Goal: Information Seeking & Learning: Check status

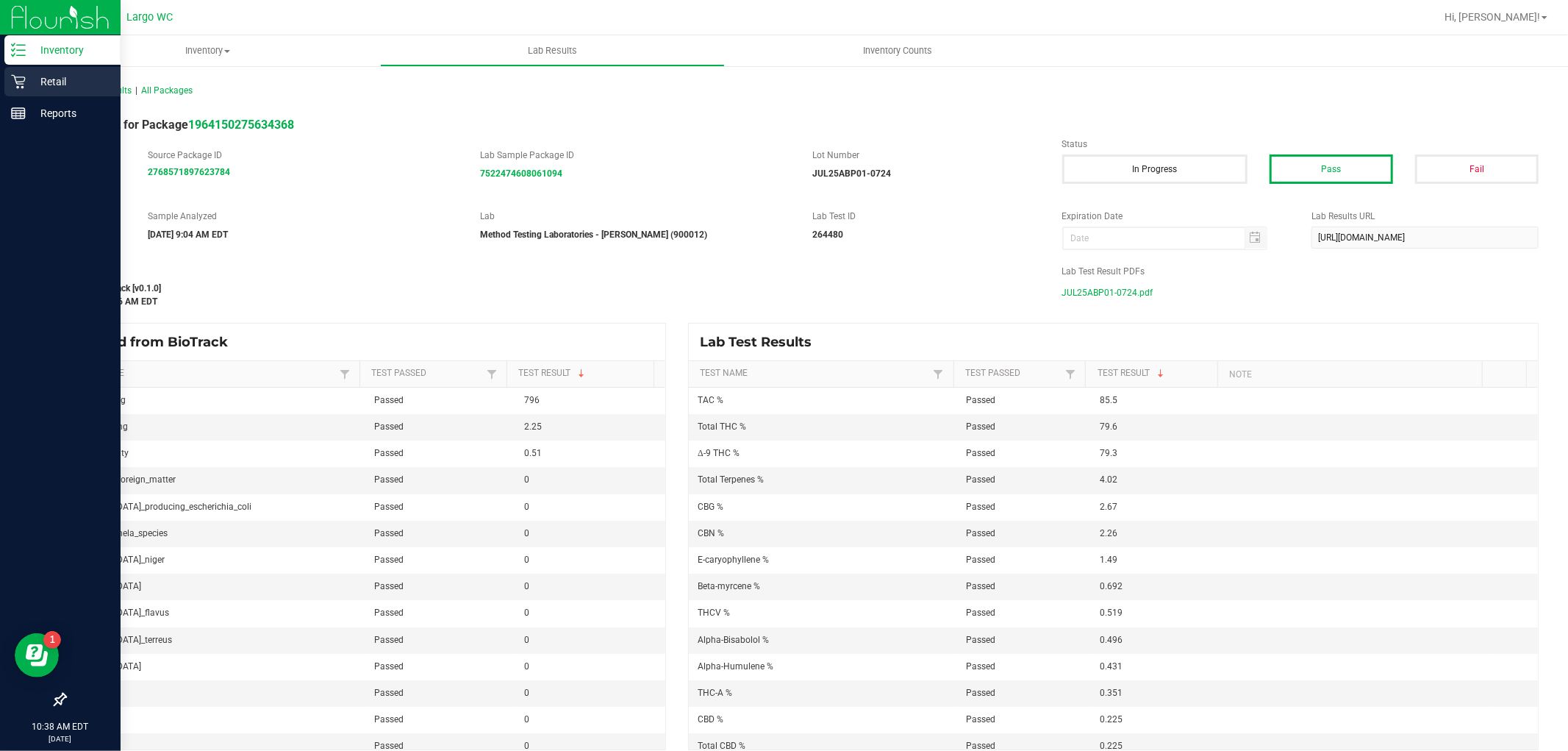
click at [15, 77] on icon at bounding box center [18, 82] width 14 height 14
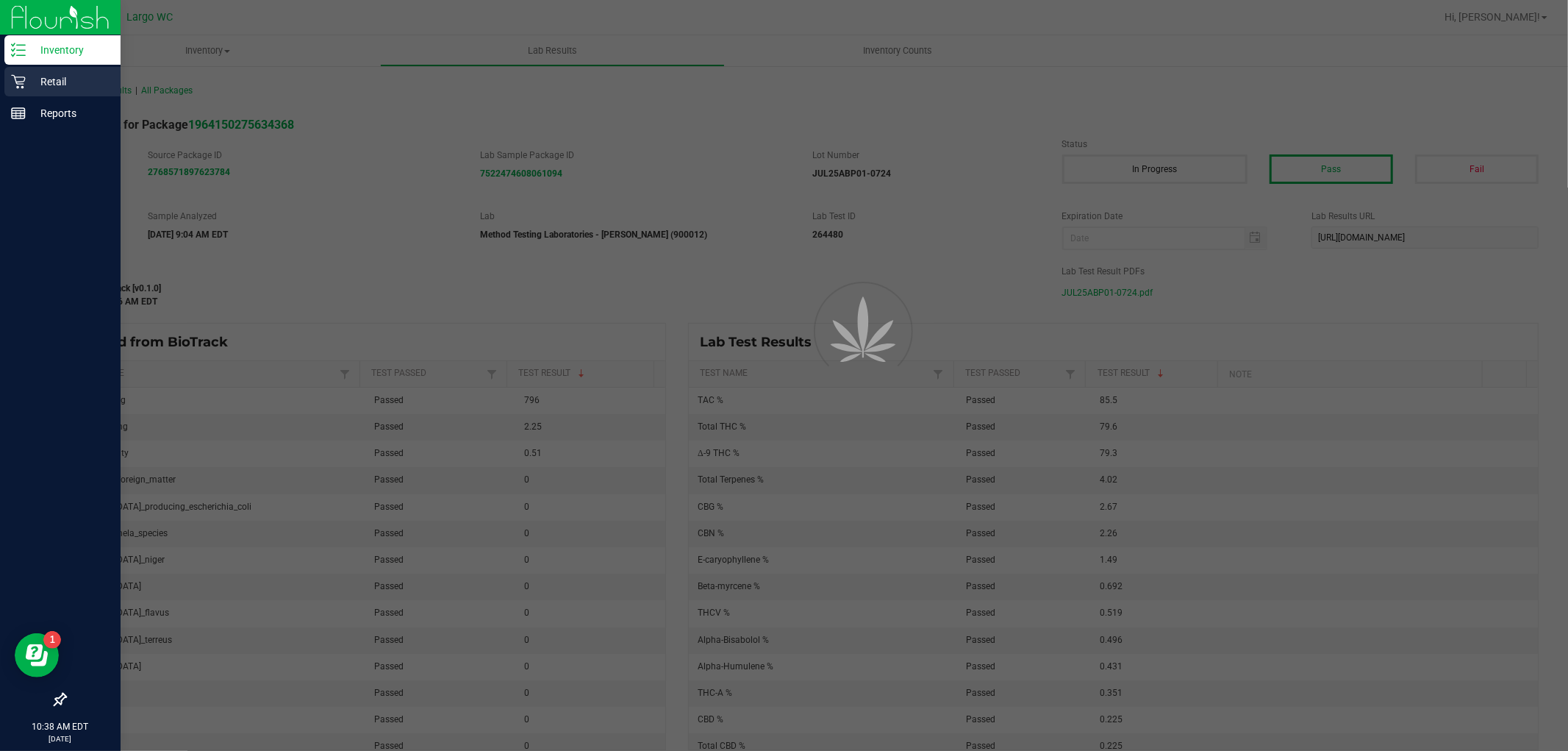
click at [15, 77] on icon at bounding box center [18, 82] width 14 height 14
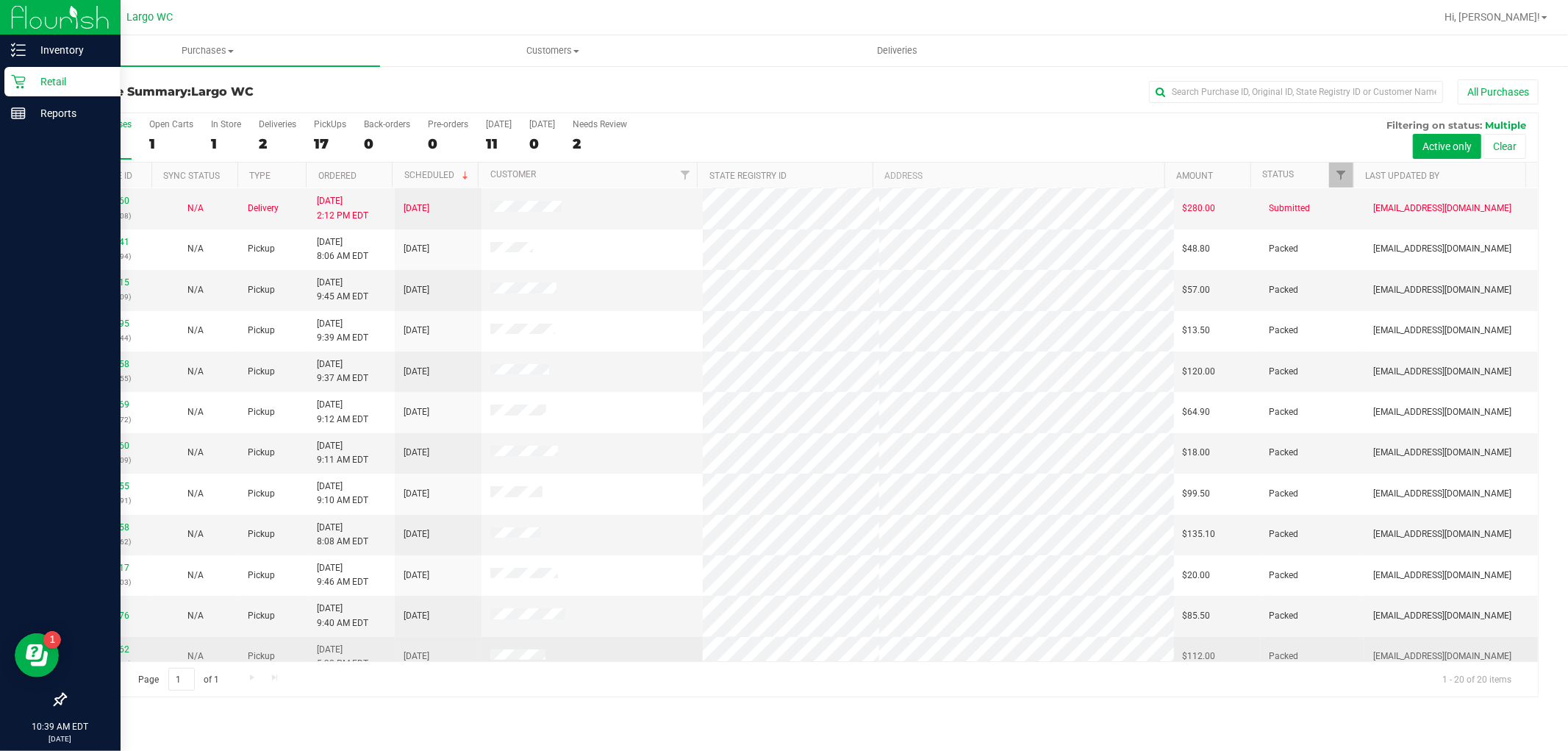
scroll to position [82, 0]
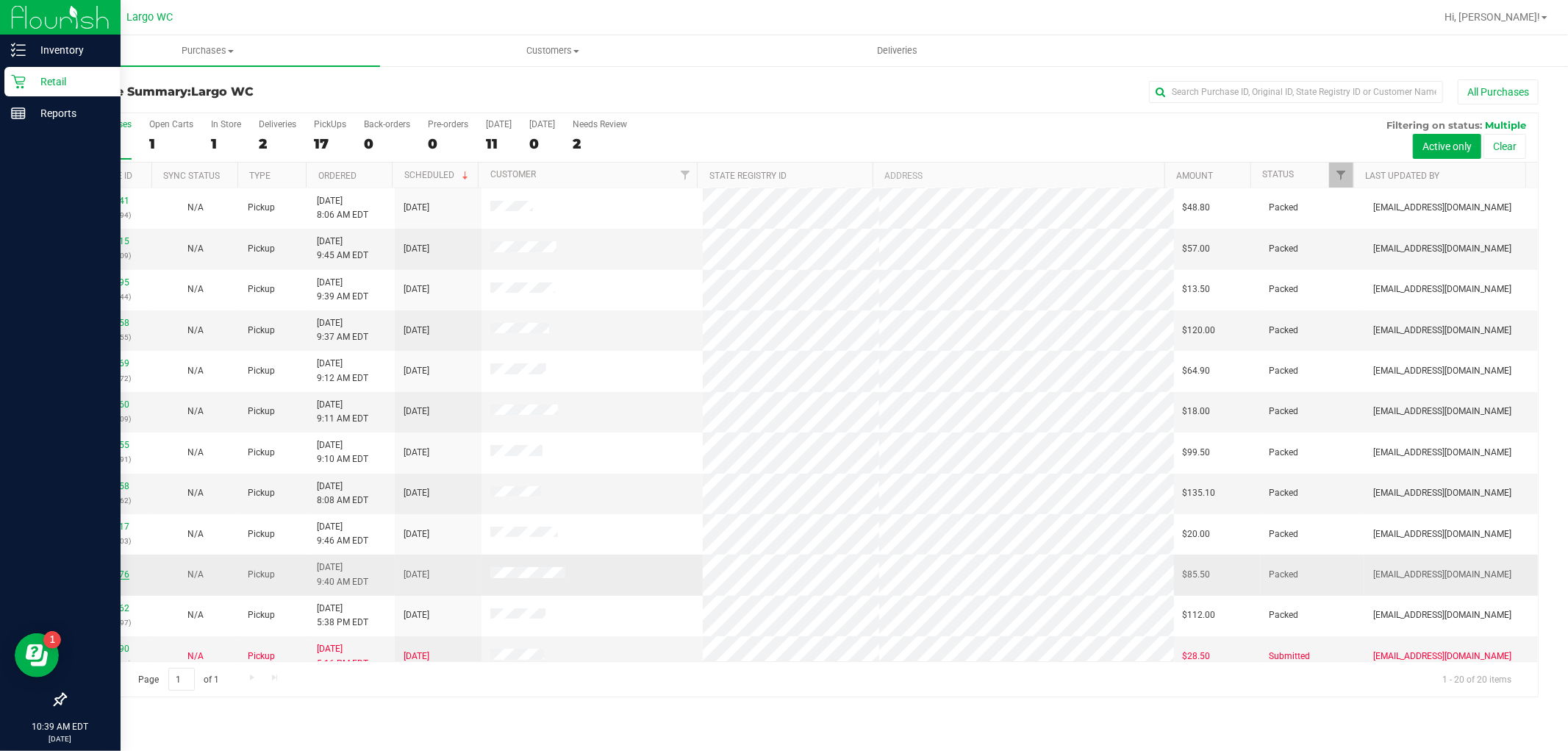
click at [113, 570] on link "11832876" at bounding box center [109, 574] width 42 height 10
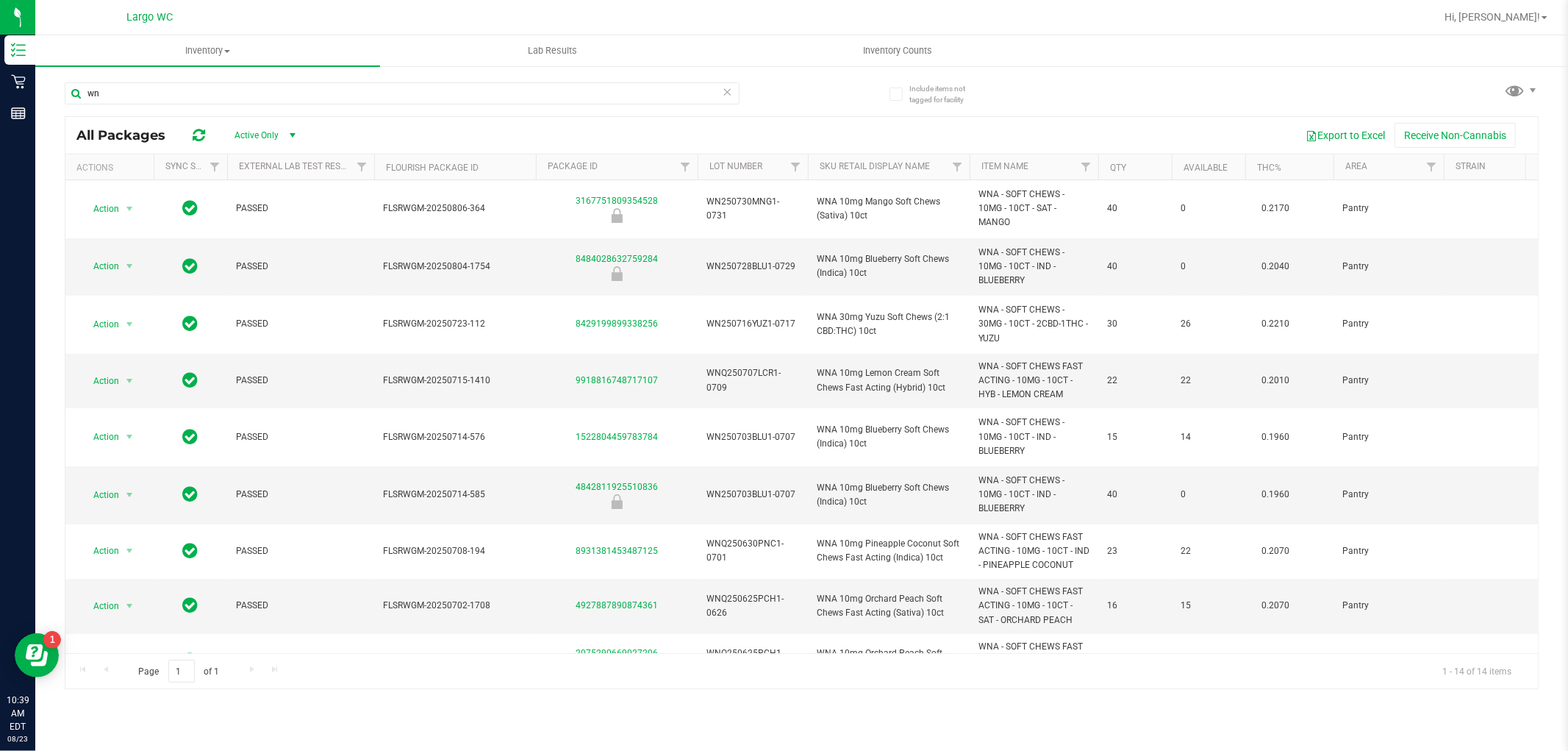
scroll to position [245, 0]
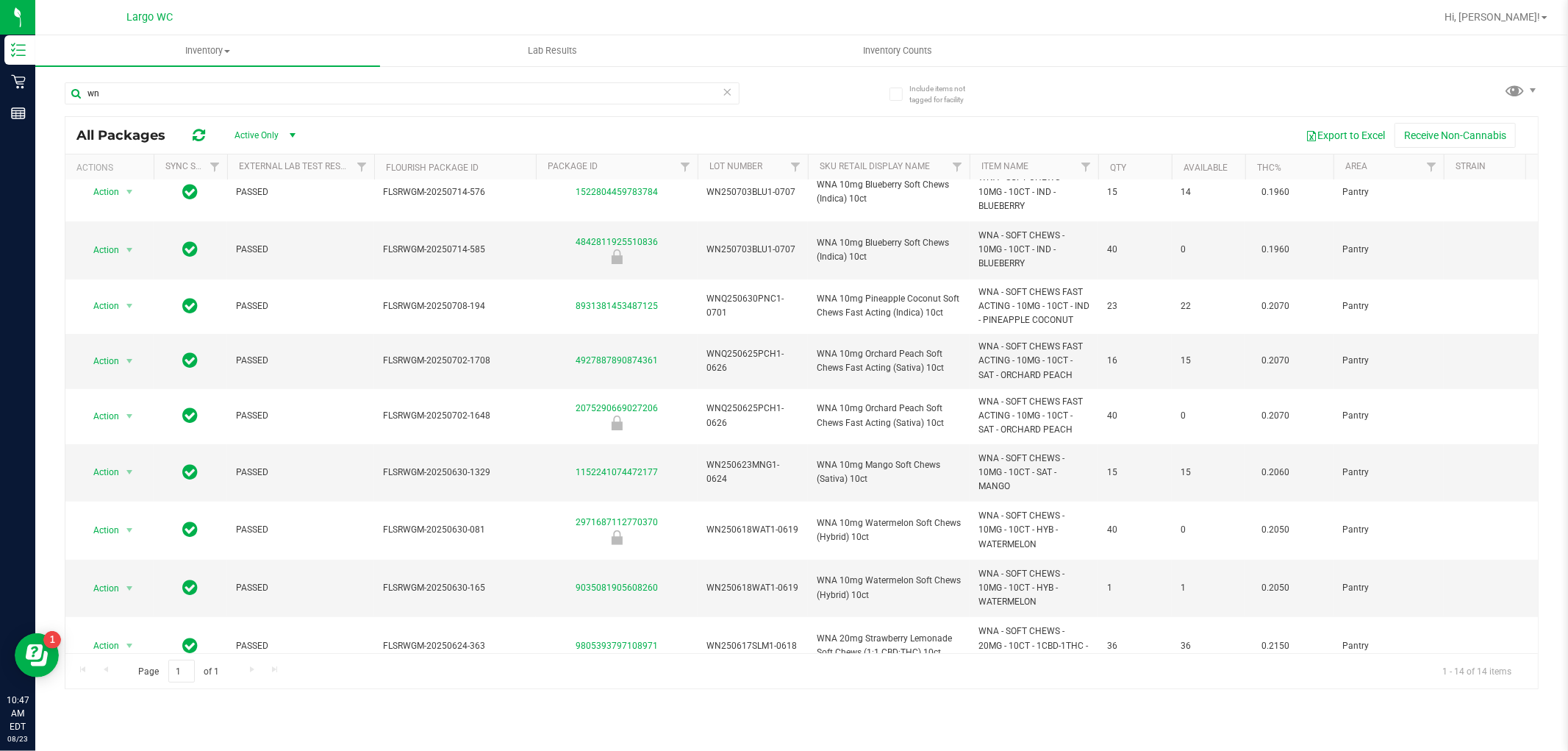
click at [126, 79] on div "wn" at bounding box center [433, 92] width 737 height 47
click at [126, 82] on div "wn" at bounding box center [433, 92] width 737 height 47
click at [126, 86] on input "wn" at bounding box center [402, 94] width 675 height 22
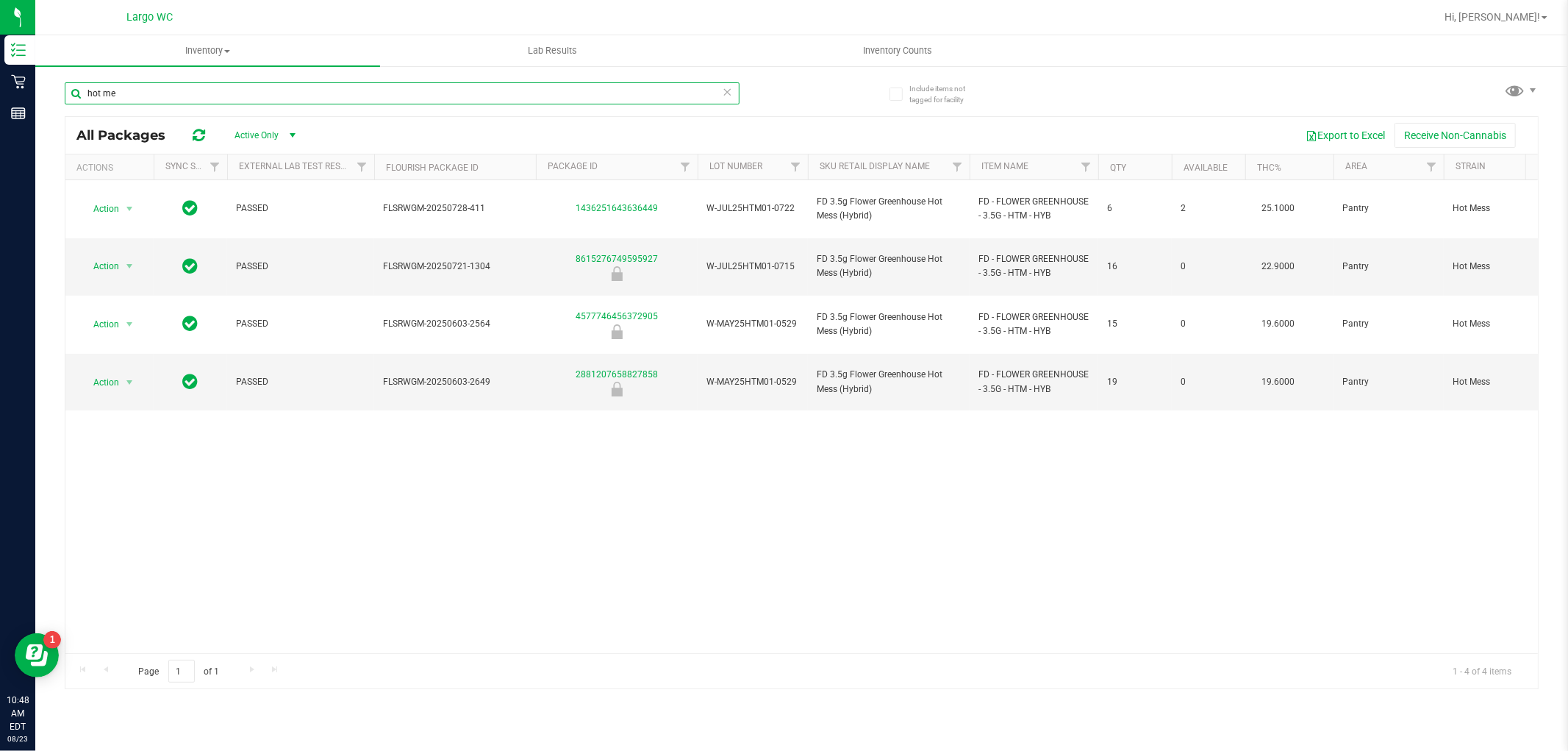
type input "hot me"
click at [322, 603] on div "Action Action Global inventory Package audit log Print package label Print prod…" at bounding box center [801, 416] width 1472 height 473
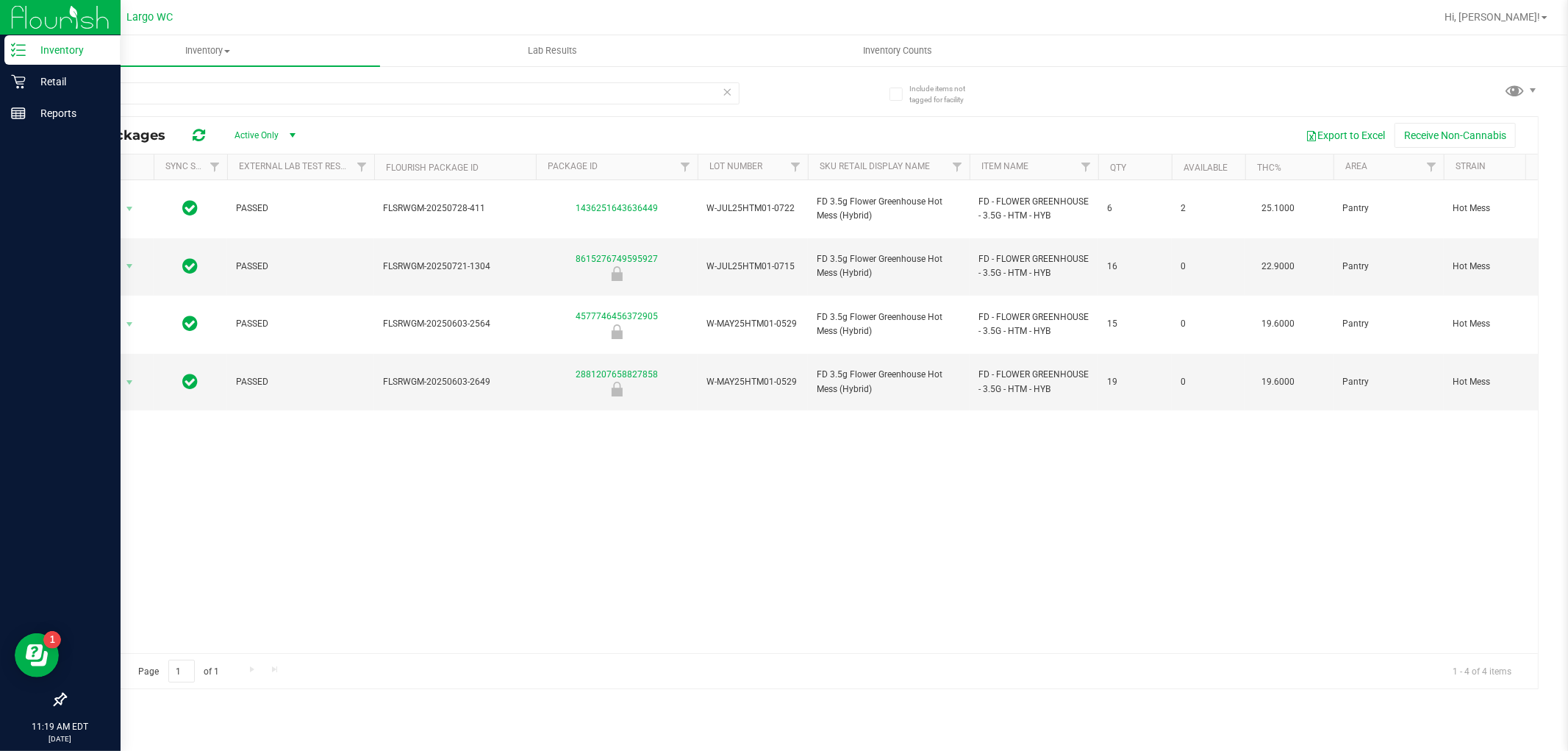
click at [24, 60] on div "Inventory" at bounding box center [62, 50] width 116 height 30
click at [23, 84] on icon at bounding box center [18, 82] width 14 height 14
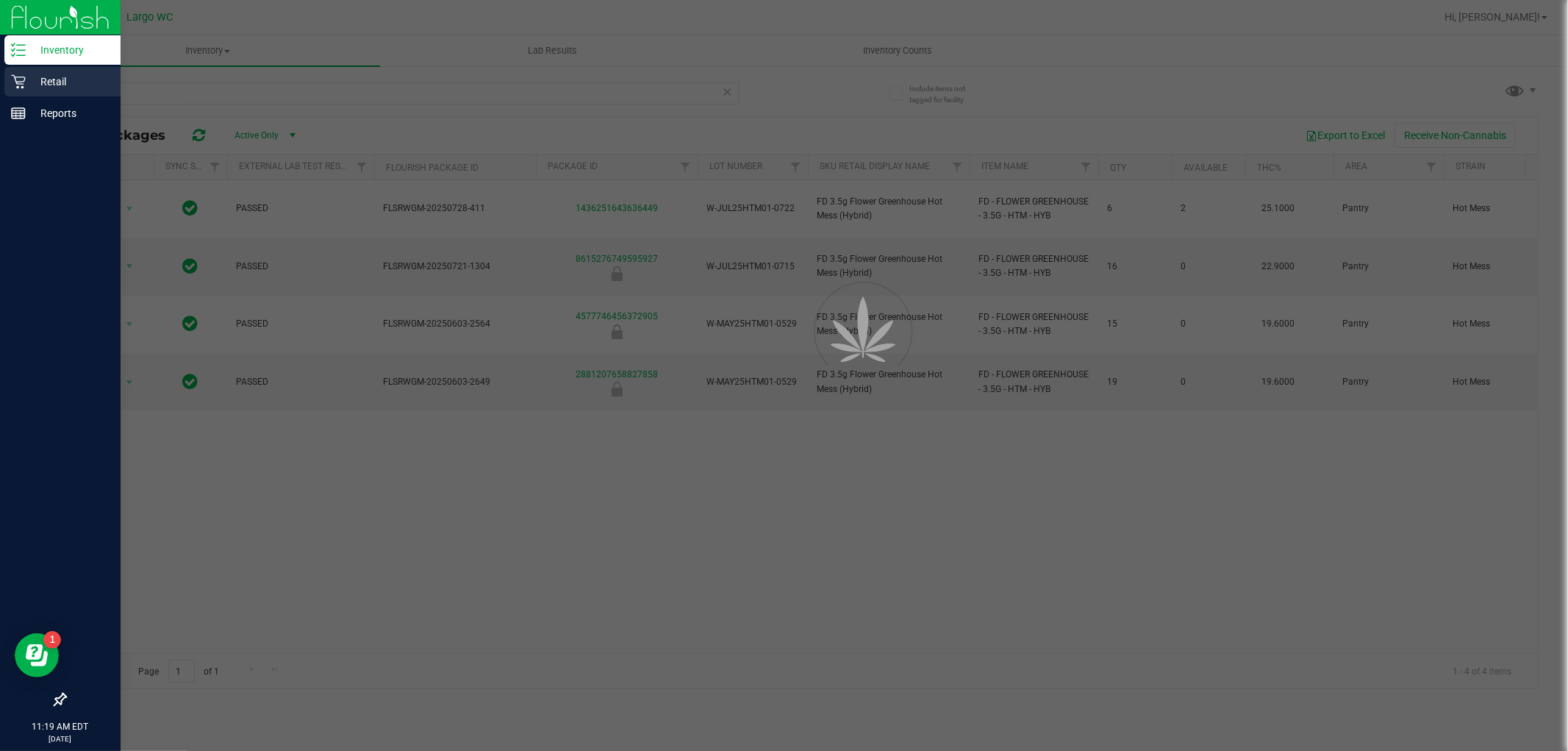
click at [23, 84] on icon at bounding box center [18, 82] width 14 height 14
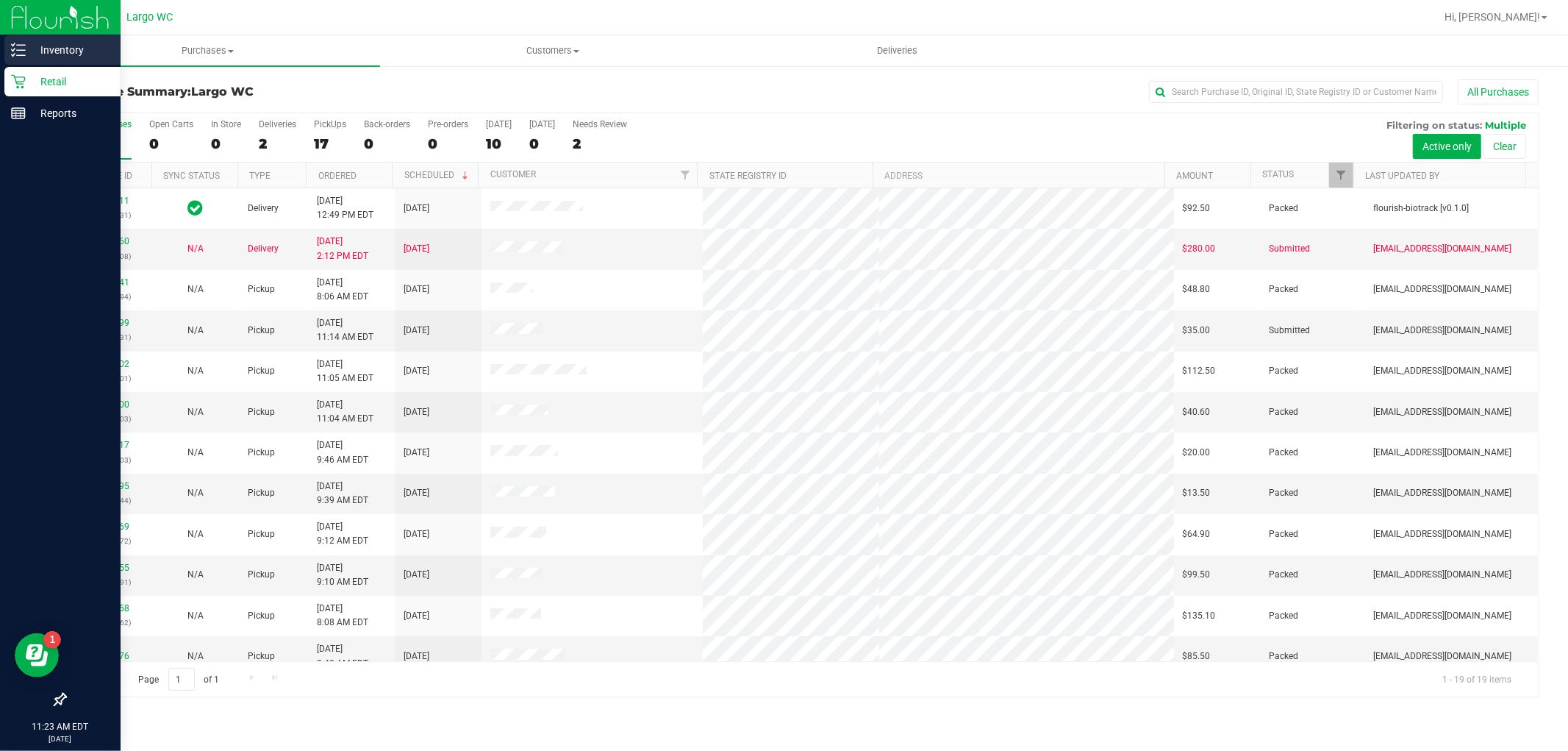
click at [53, 42] on p "Inventory" at bounding box center [70, 50] width 88 height 18
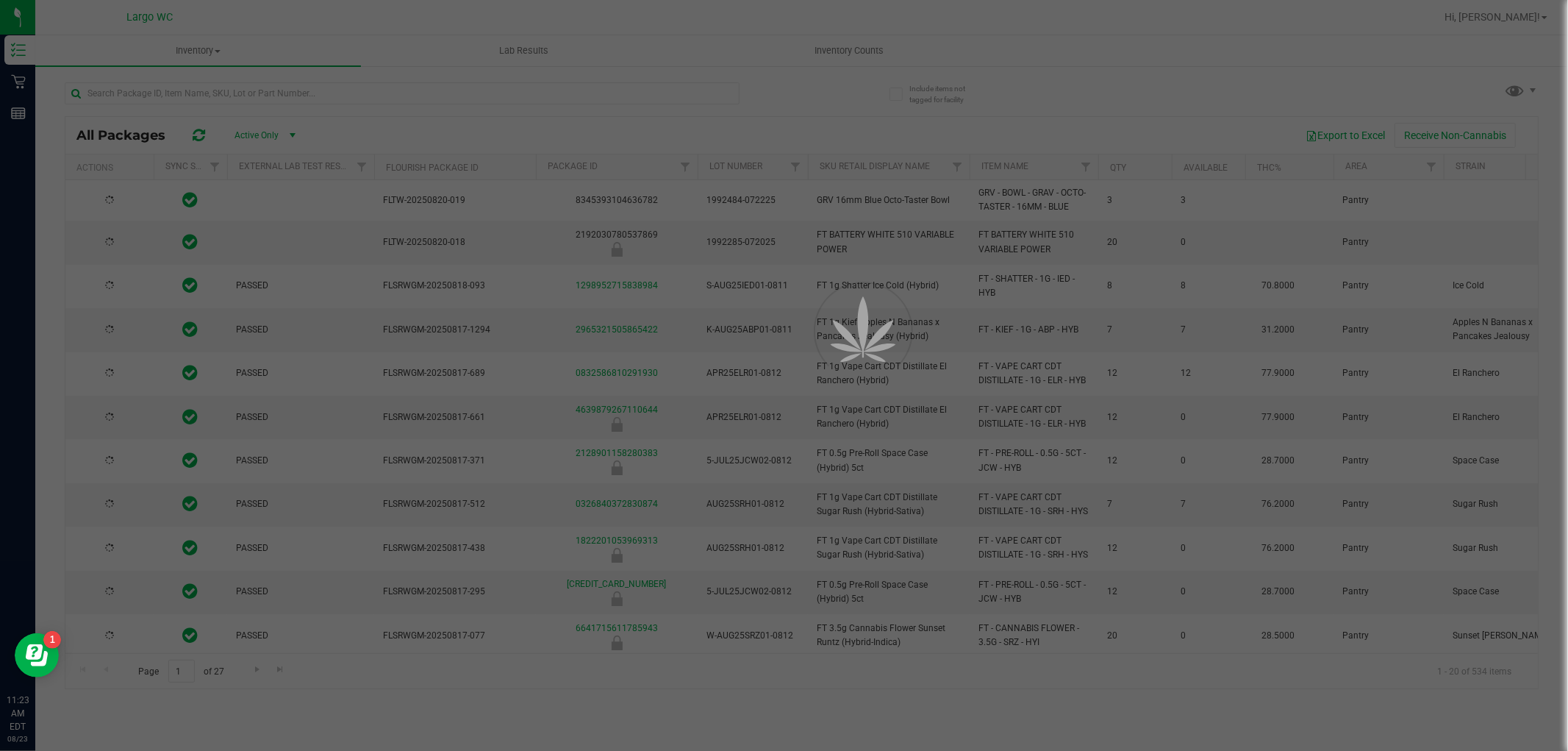
click at [169, 76] on div at bounding box center [784, 376] width 1568 height 751
type input "[DATE]"
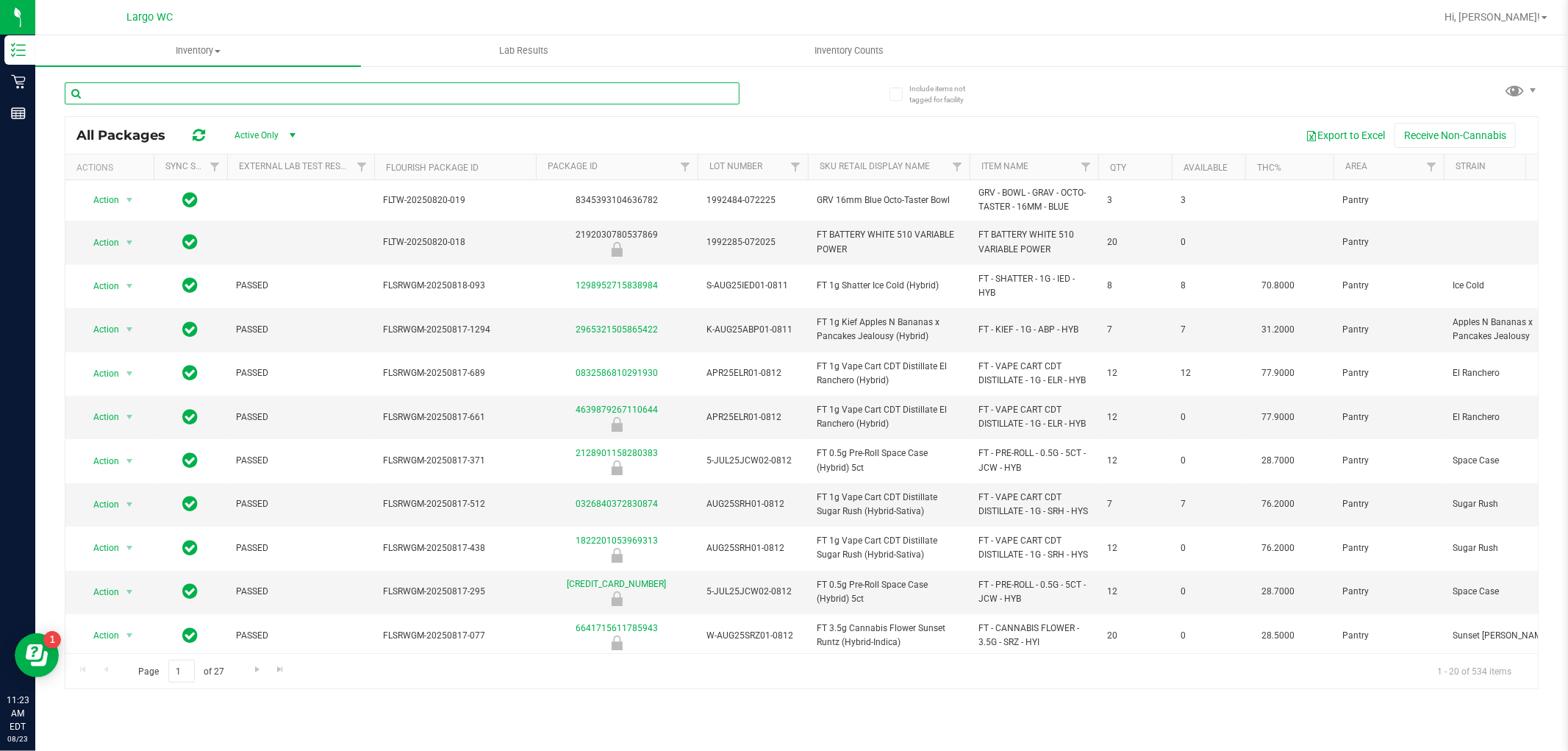
click at [157, 85] on input "text" at bounding box center [402, 94] width 675 height 22
drag, startPoint x: 157, startPoint y: 85, endPoint x: 200, endPoint y: 84, distance: 43.0
click at [158, 90] on input "text" at bounding box center [402, 94] width 675 height 22
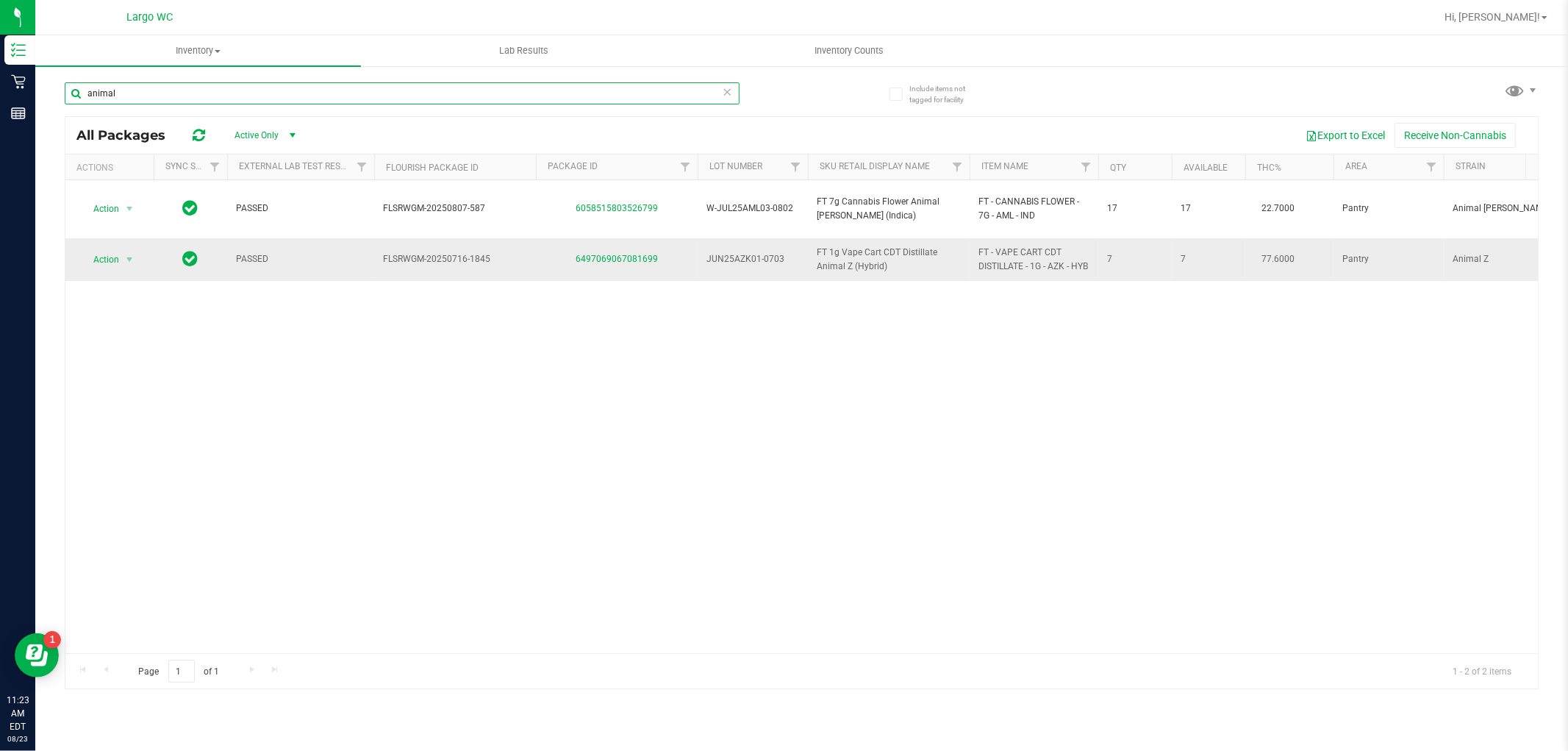
type input "animal"
drag, startPoint x: 1313, startPoint y: 252, endPoint x: 1263, endPoint y: 247, distance: 50.2
click at [1263, 247] on td "77.6000" at bounding box center [1289, 259] width 88 height 42
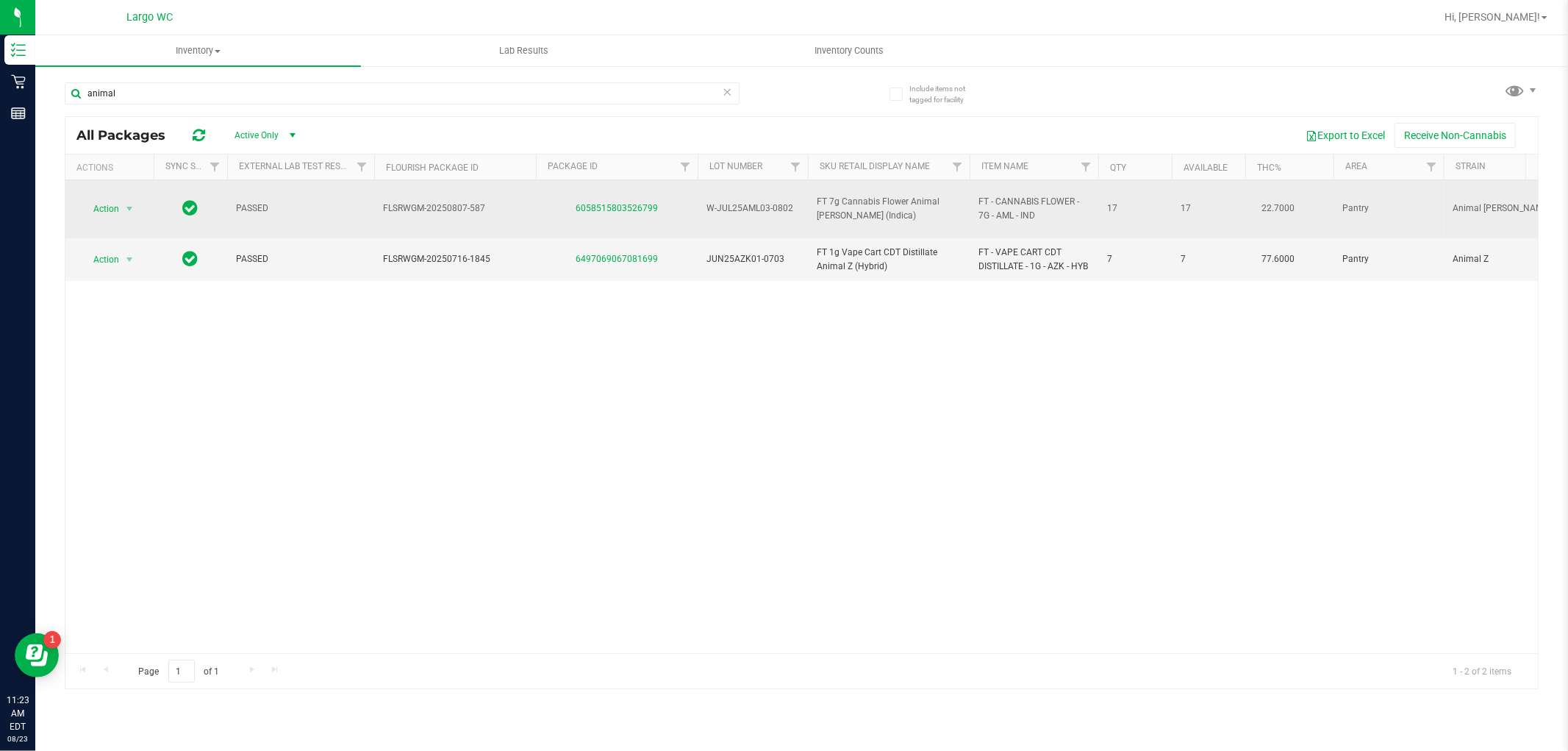
click at [629, 202] on div "6058515803526799" at bounding box center [617, 209] width 166 height 14
click at [621, 203] on link "6058515803526799" at bounding box center [616, 209] width 82 height 10
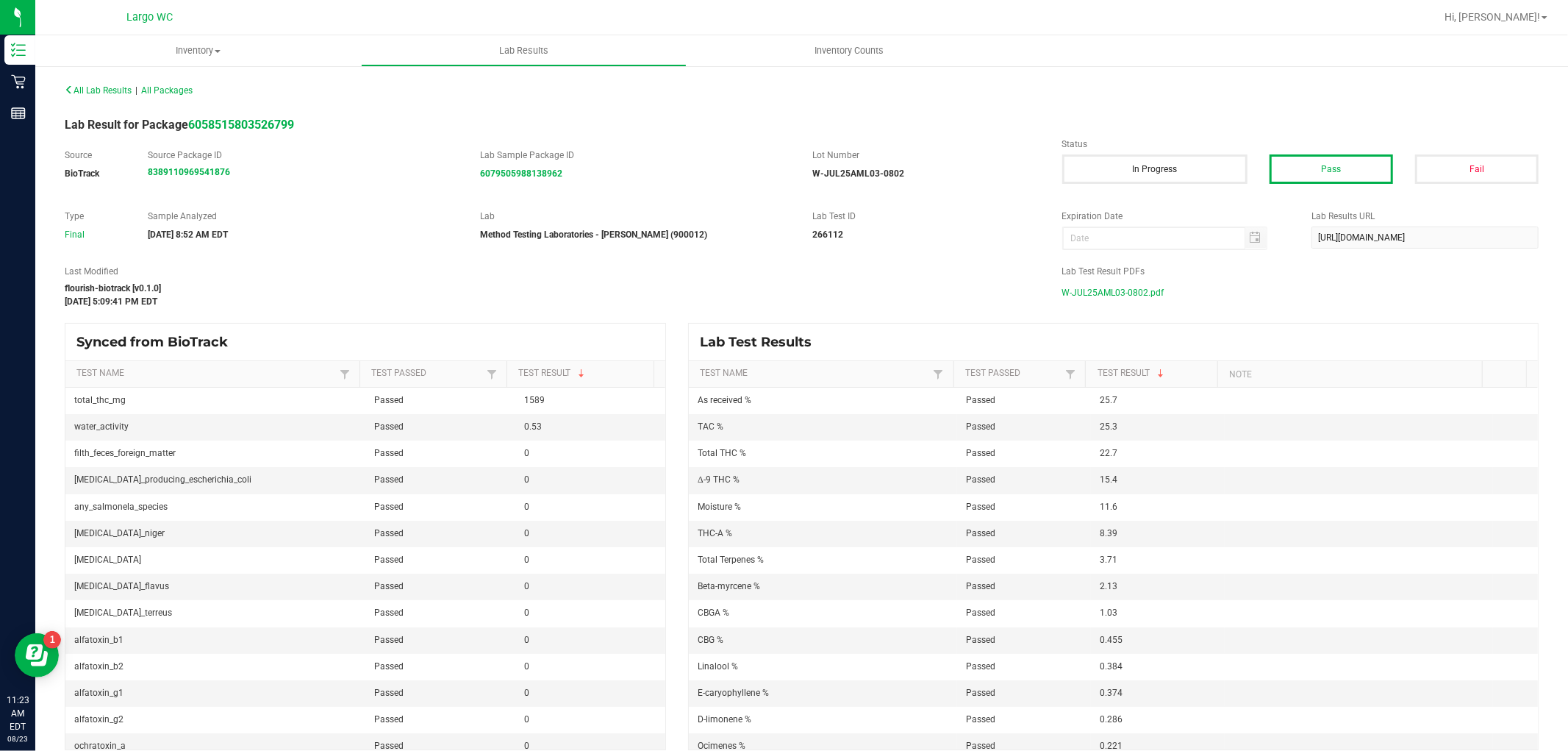
click at [1133, 285] on span "W-JUL25AML03-0802.pdf" at bounding box center [1113, 293] width 102 height 22
